Goal: Communication & Community: Answer question/provide support

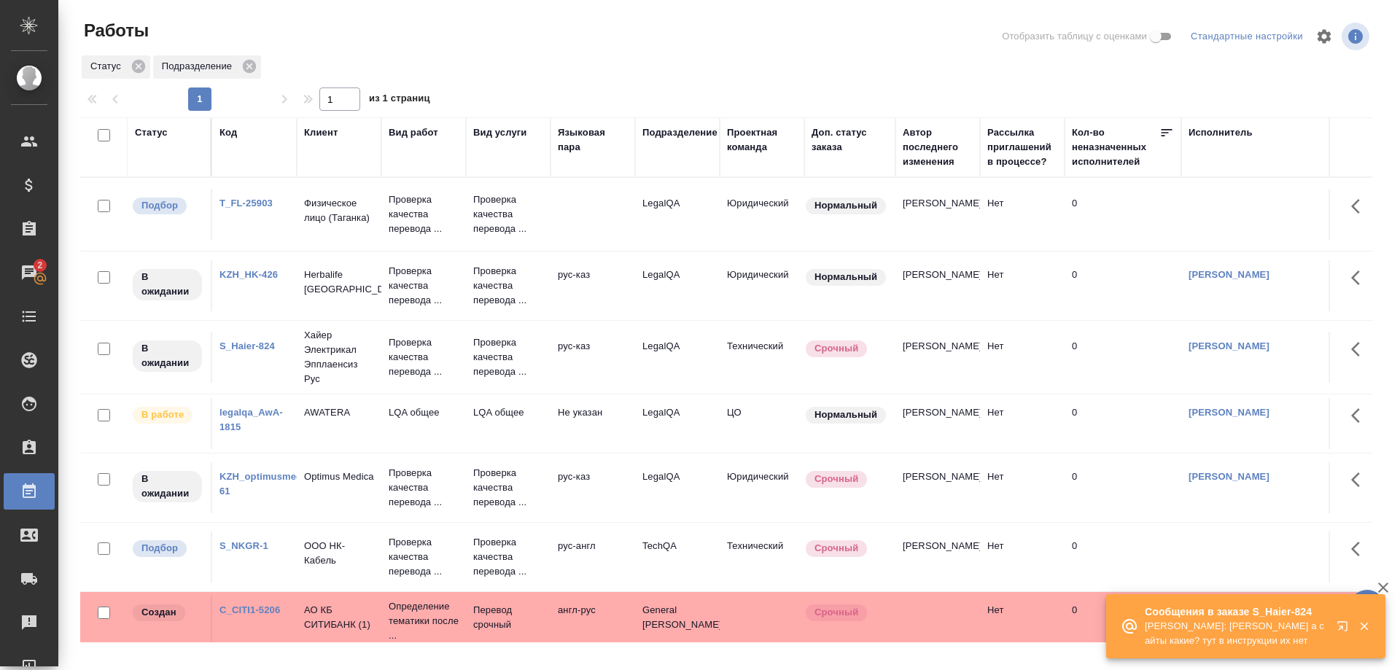
scroll to position [338, 0]
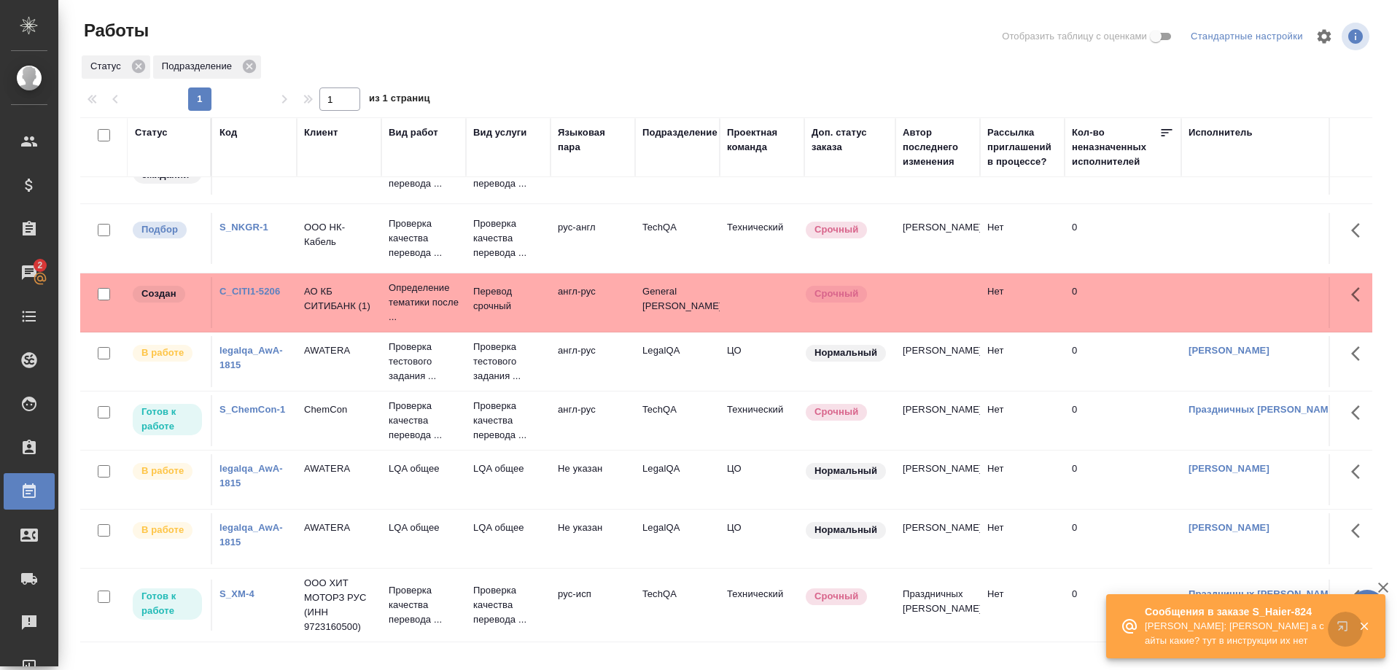
click at [1340, 625] on icon "button" at bounding box center [1346, 630] width 18 height 18
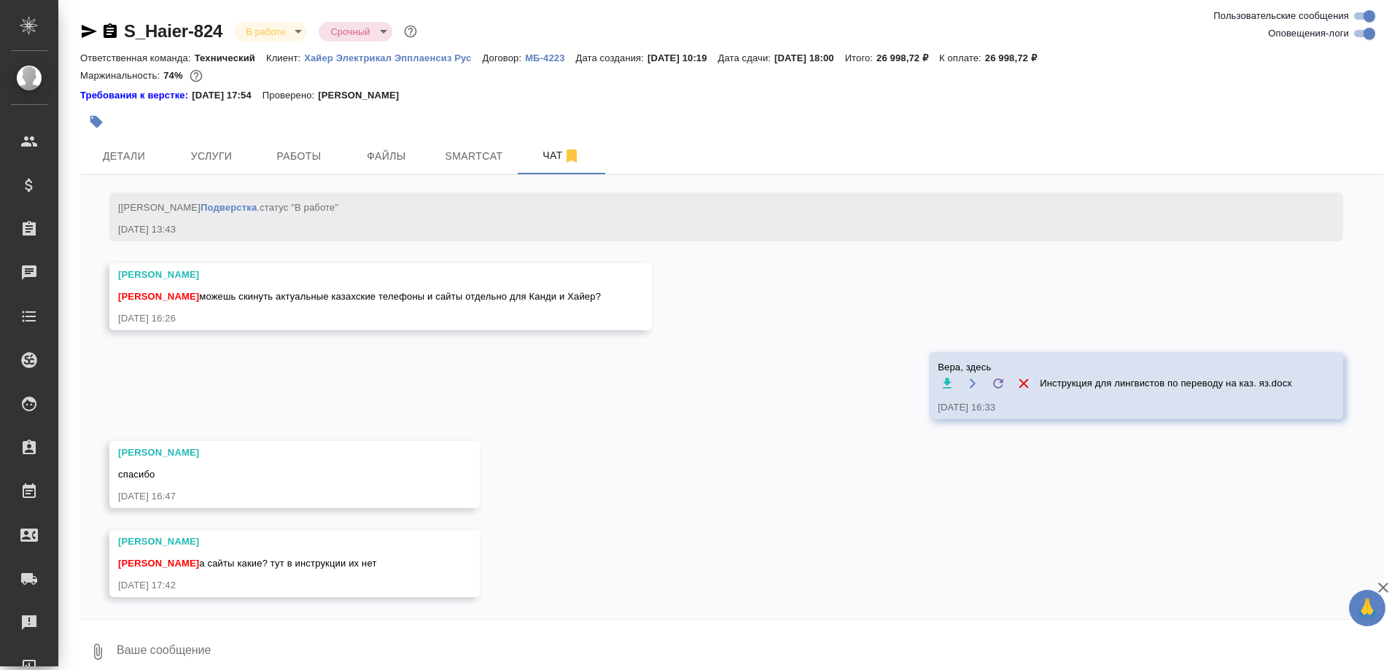
scroll to position [6987, 0]
click at [479, 150] on span "Smartcat" at bounding box center [474, 156] width 70 height 18
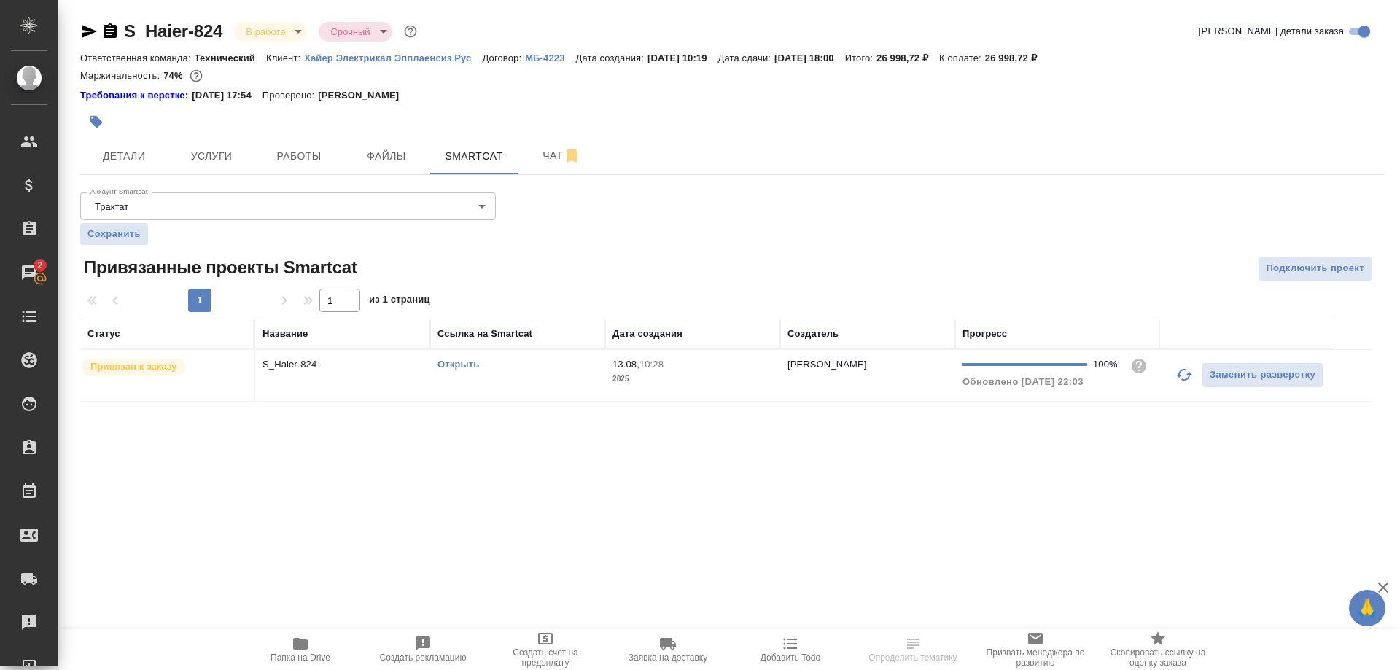
click at [457, 363] on link "Открыть" at bounding box center [459, 364] width 42 height 11
click at [529, 160] on span "Чат" at bounding box center [561, 156] width 70 height 18
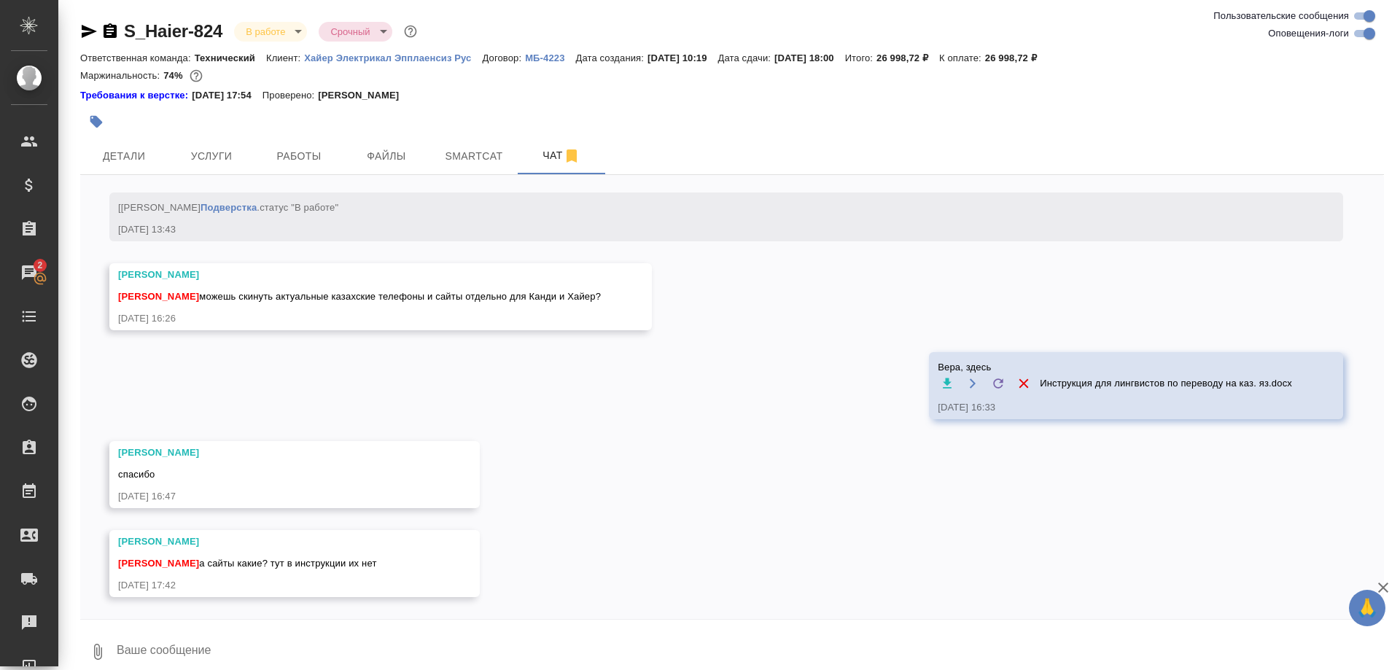
scroll to position [6988, 0]
click at [365, 646] on textarea at bounding box center [749, 652] width 1269 height 50
paste textarea "haieronline.kz"
type textarea "haieronline.ru и haieronline.kz"
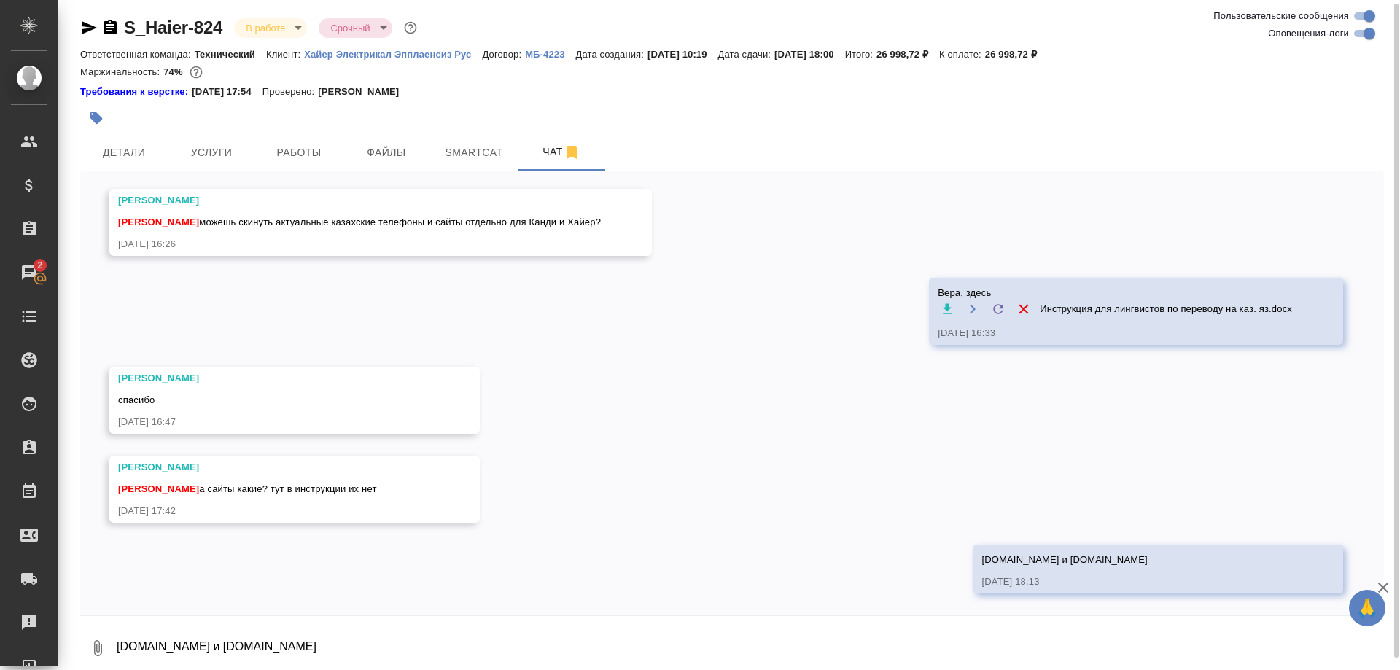
scroll to position [7058, 0]
type textarea "Для Candy не подскажу с ходу, надо посмотреть"
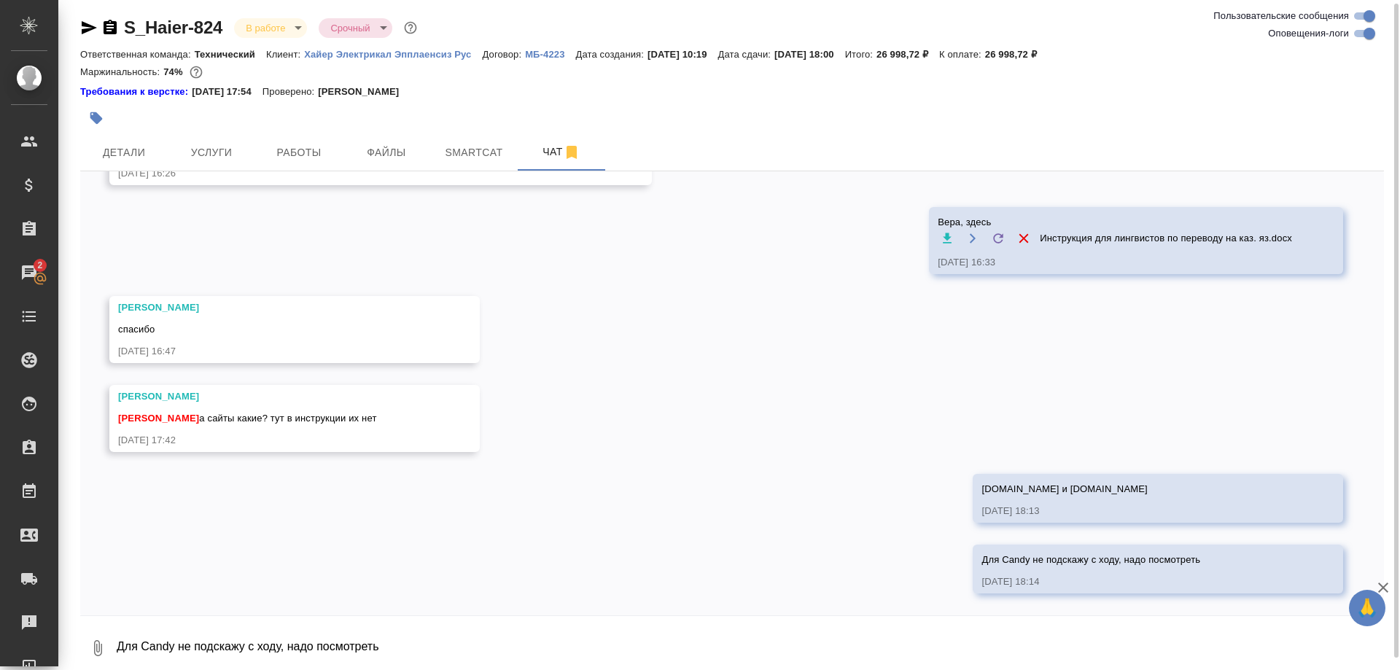
scroll to position [7129, 0]
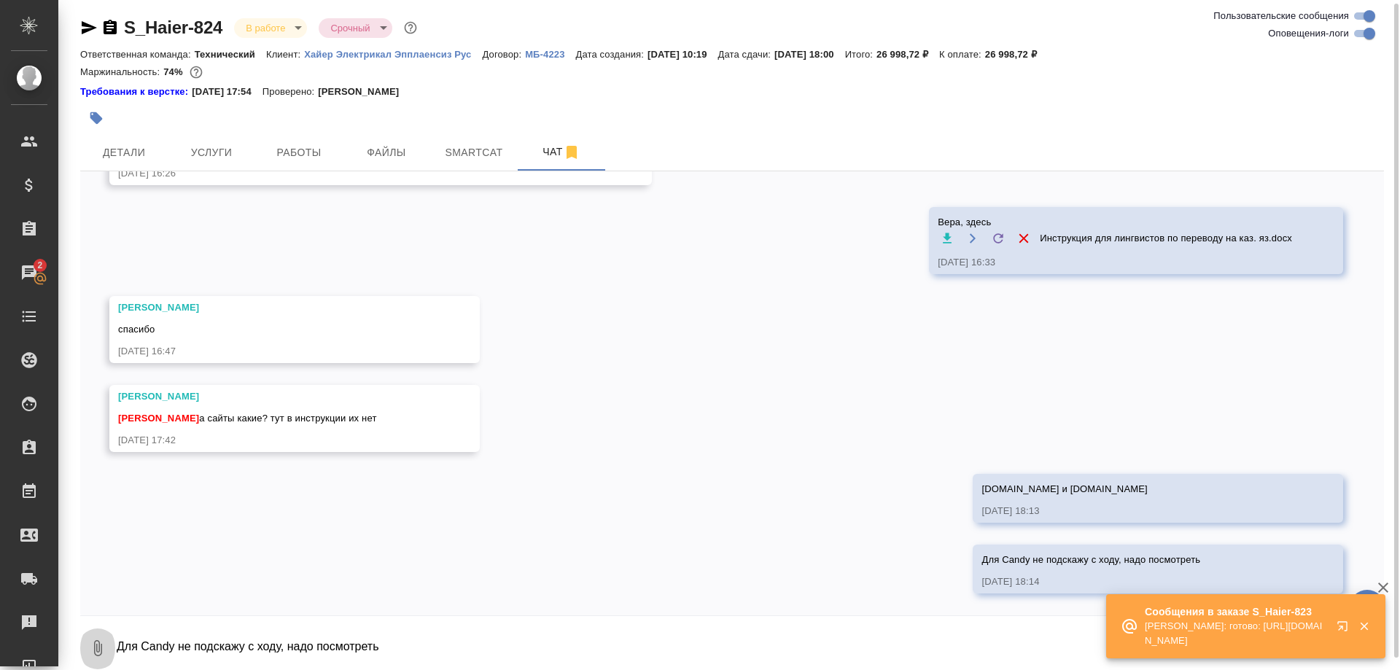
click at [100, 655] on icon "button" at bounding box center [98, 648] width 18 height 18
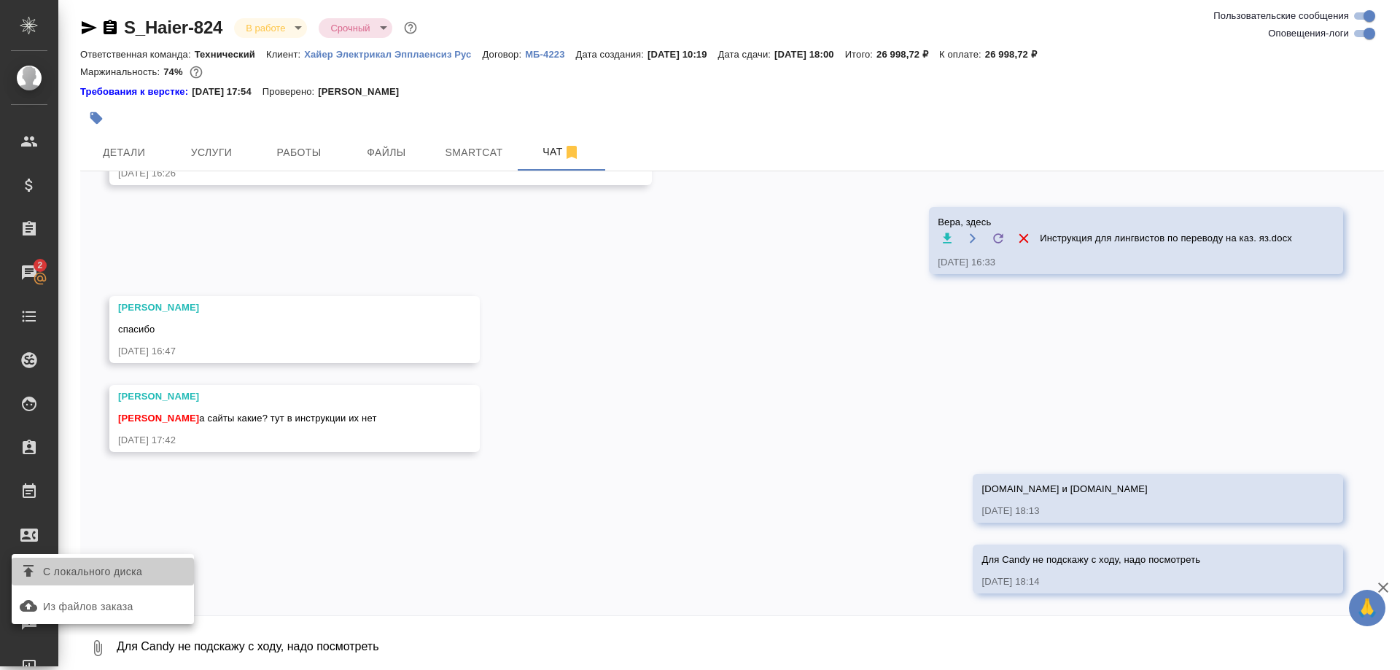
click at [101, 571] on span "С локального диска" at bounding box center [92, 572] width 99 height 18
click at [0, 0] on input "С локального диска" at bounding box center [0, 0] width 0 height 0
click at [100, 573] on span "С локального диска" at bounding box center [92, 572] width 99 height 18
click at [0, 0] on input "С локального диска" at bounding box center [0, 0] width 0 height 0
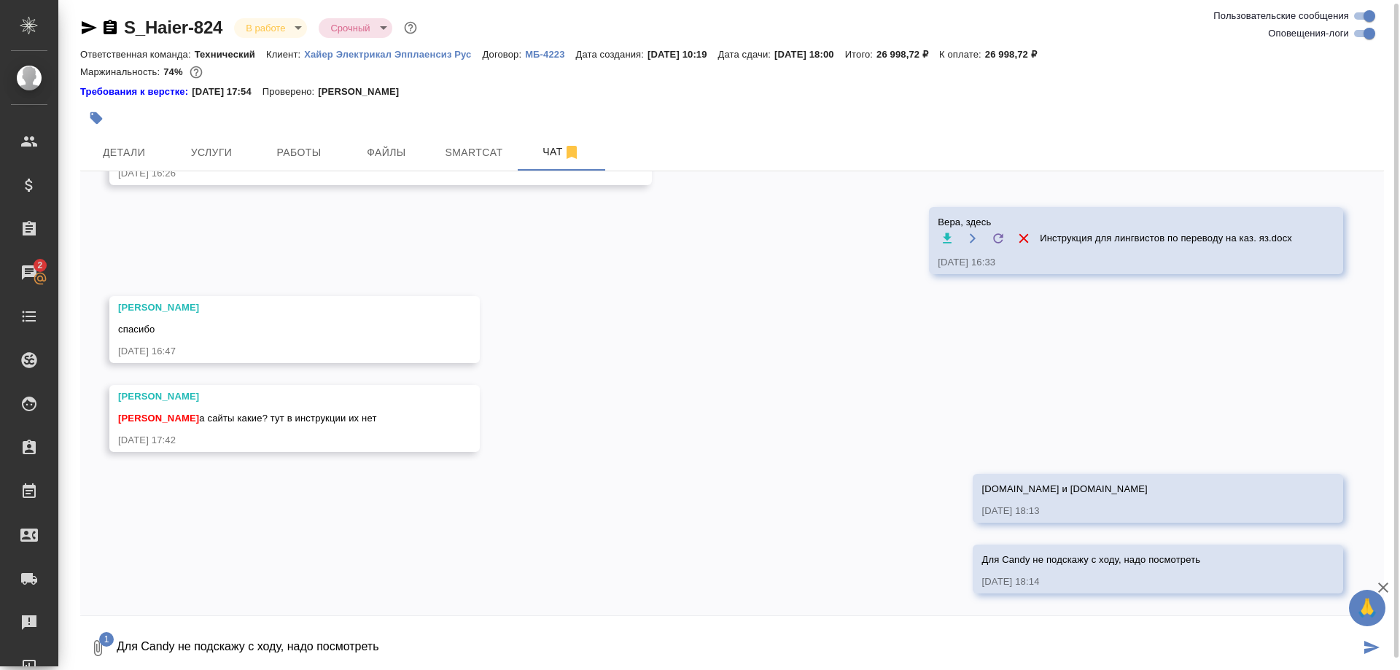
click at [446, 630] on textarea "Для Candy не подскажу с ходу, надо посмотреть" at bounding box center [737, 648] width 1245 height 50
type textarea "D"
type textarea "Вот здесь"
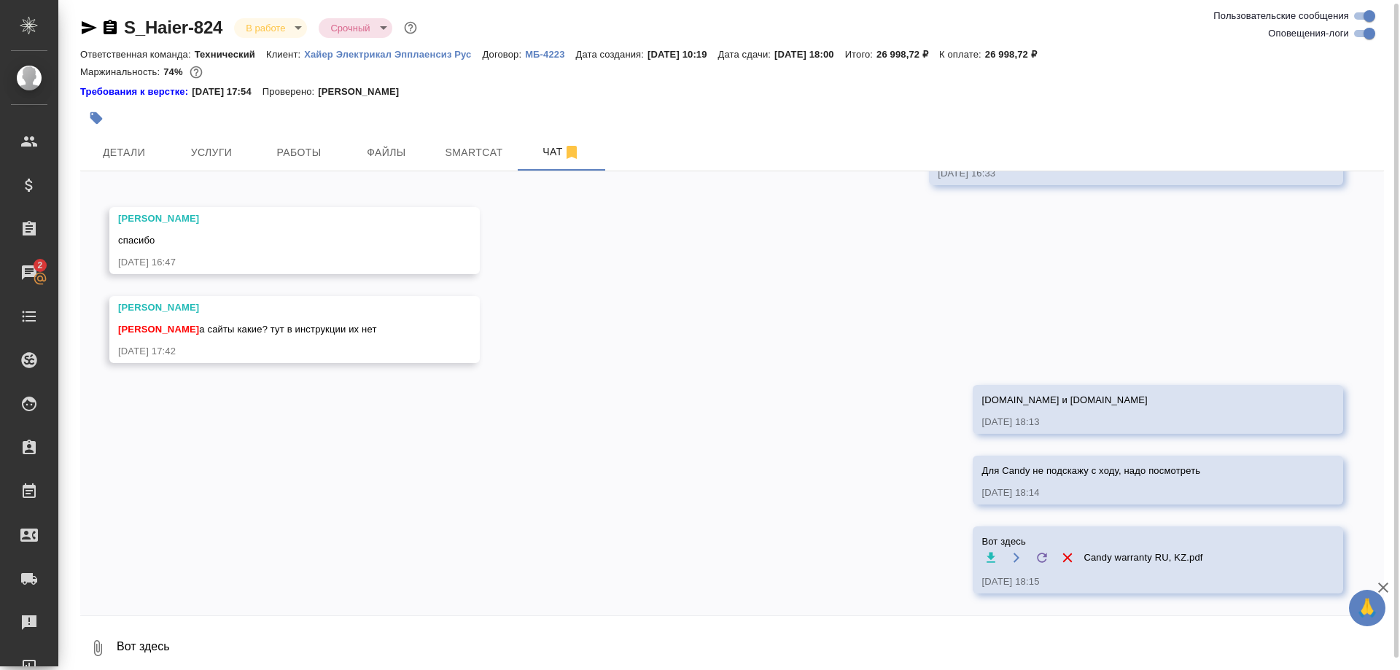
scroll to position [7218, 0]
click at [29, 272] on div "Чаты" at bounding box center [11, 273] width 36 height 22
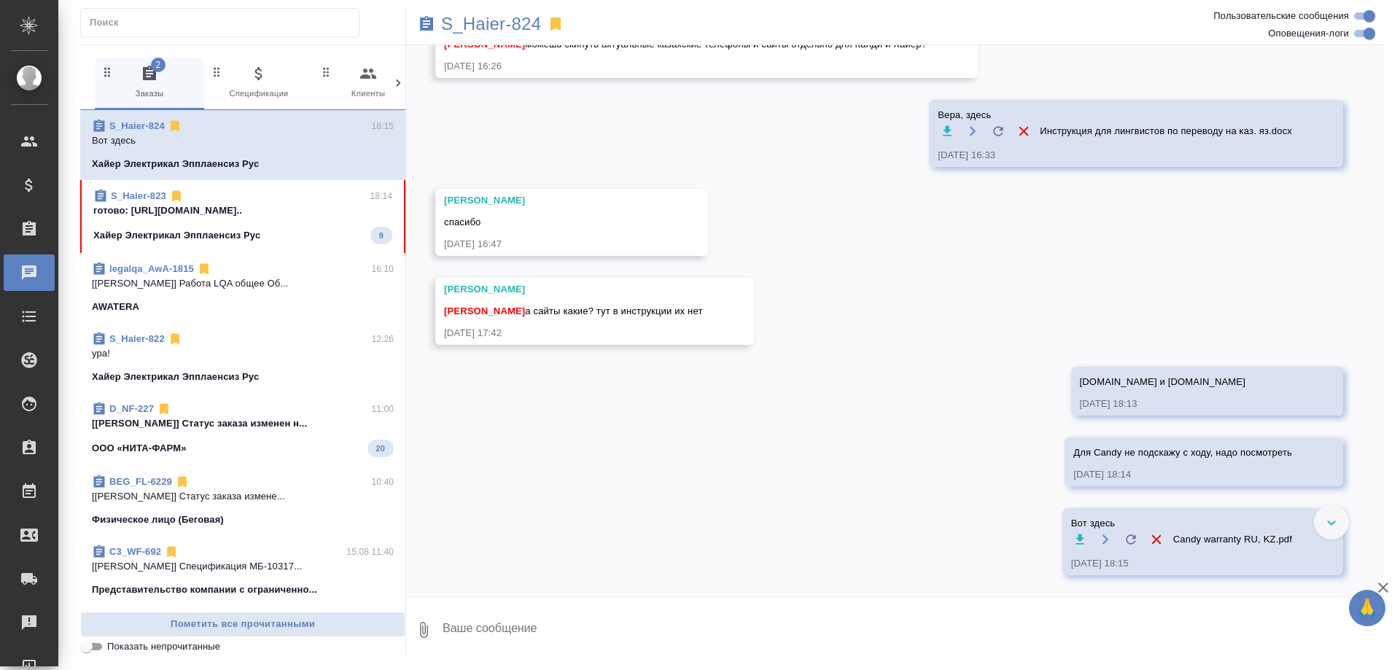
click at [222, 215] on p "готово: https://drive.awatera.com/apps/..." at bounding box center [242, 210] width 299 height 15
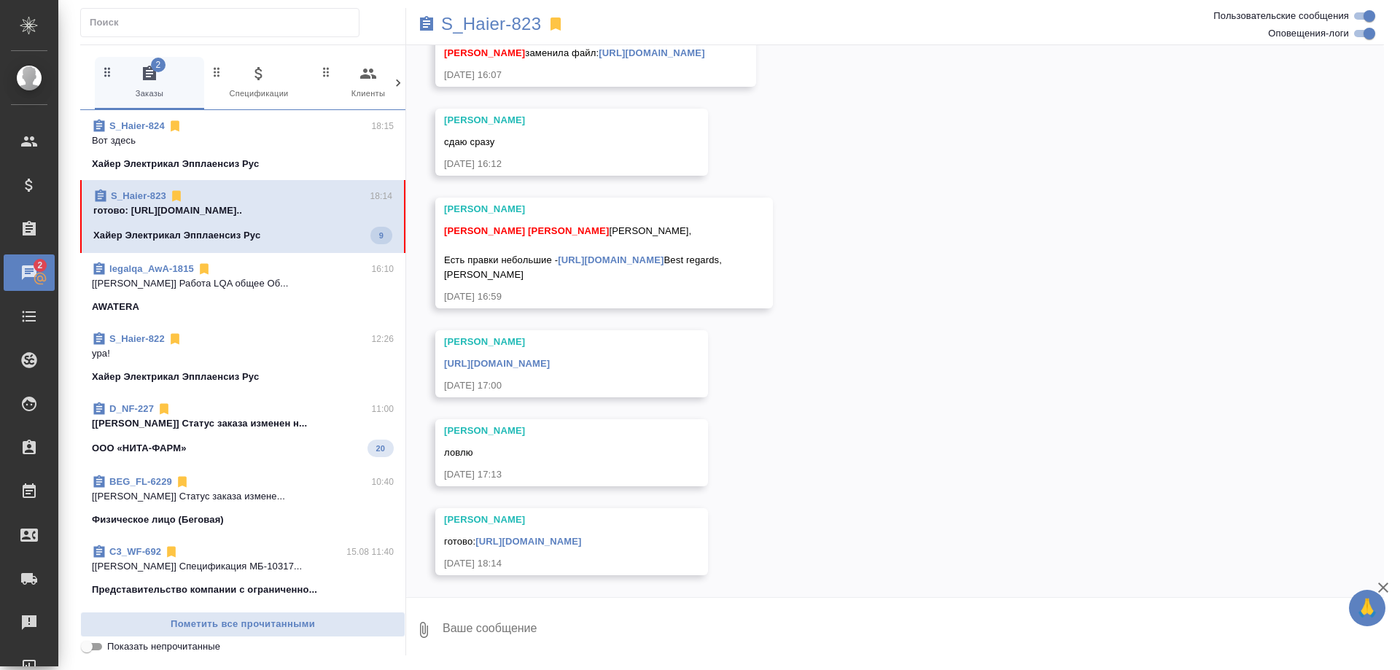
scroll to position [19751, 0]
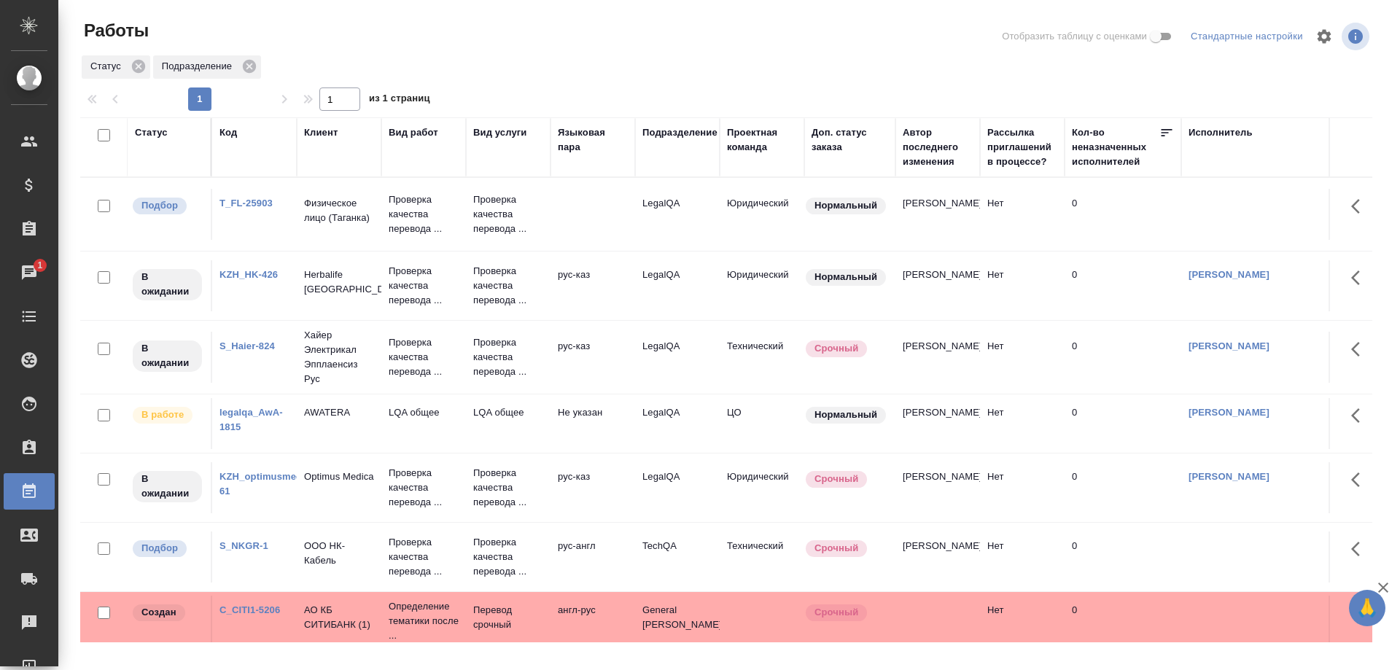
scroll to position [338, 0]
